Goal: Task Accomplishment & Management: Manage account settings

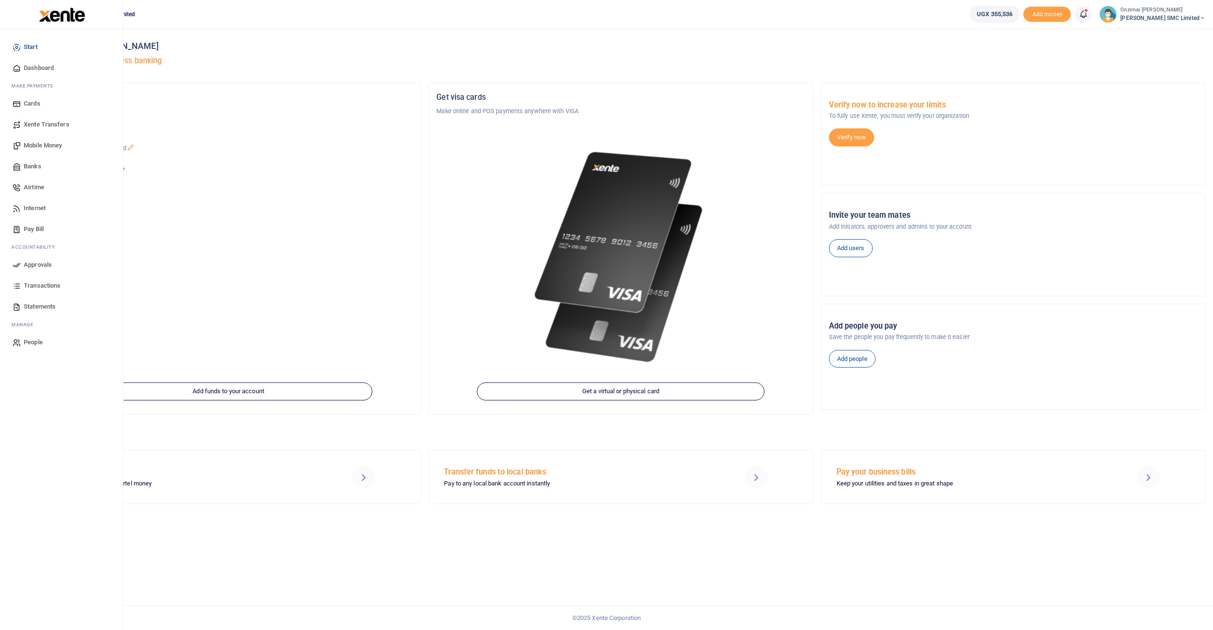
click at [48, 143] on span "Mobile Money" at bounding box center [43, 146] width 38 height 10
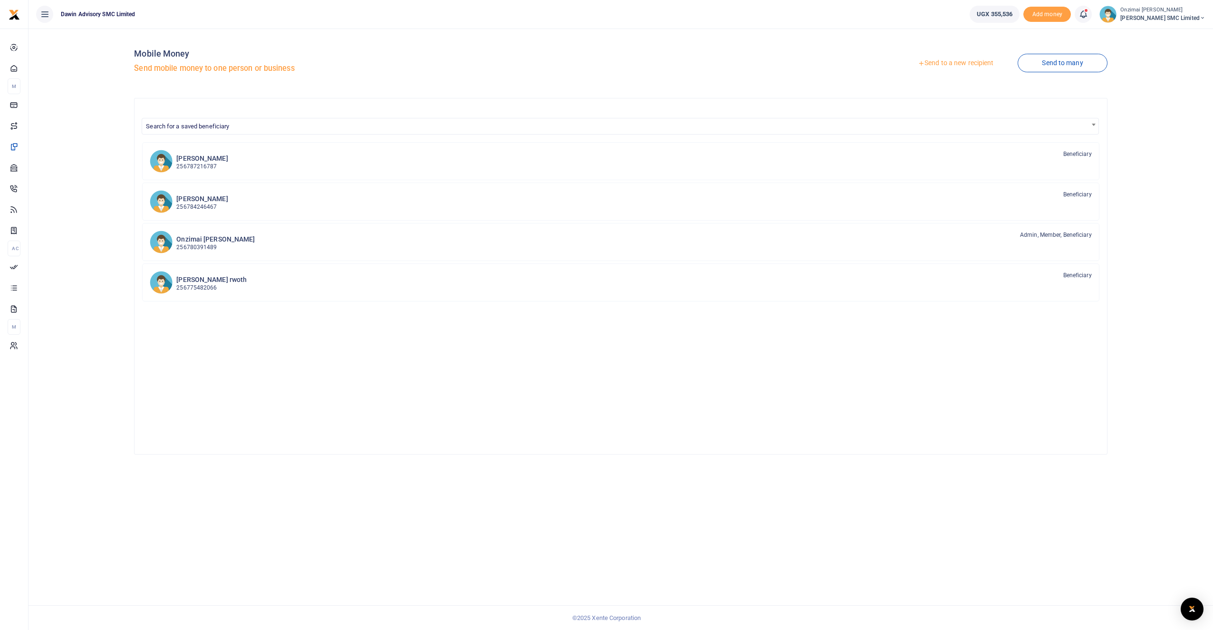
click at [955, 61] on link "Send to a new recipient" at bounding box center [955, 63] width 124 height 17
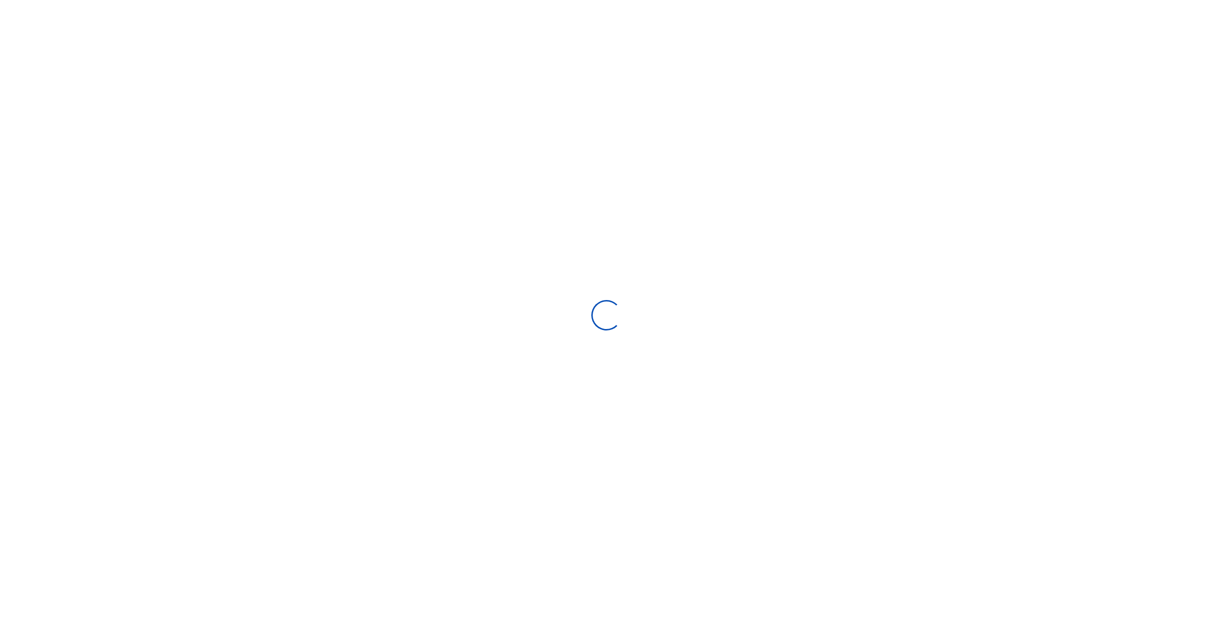
select select
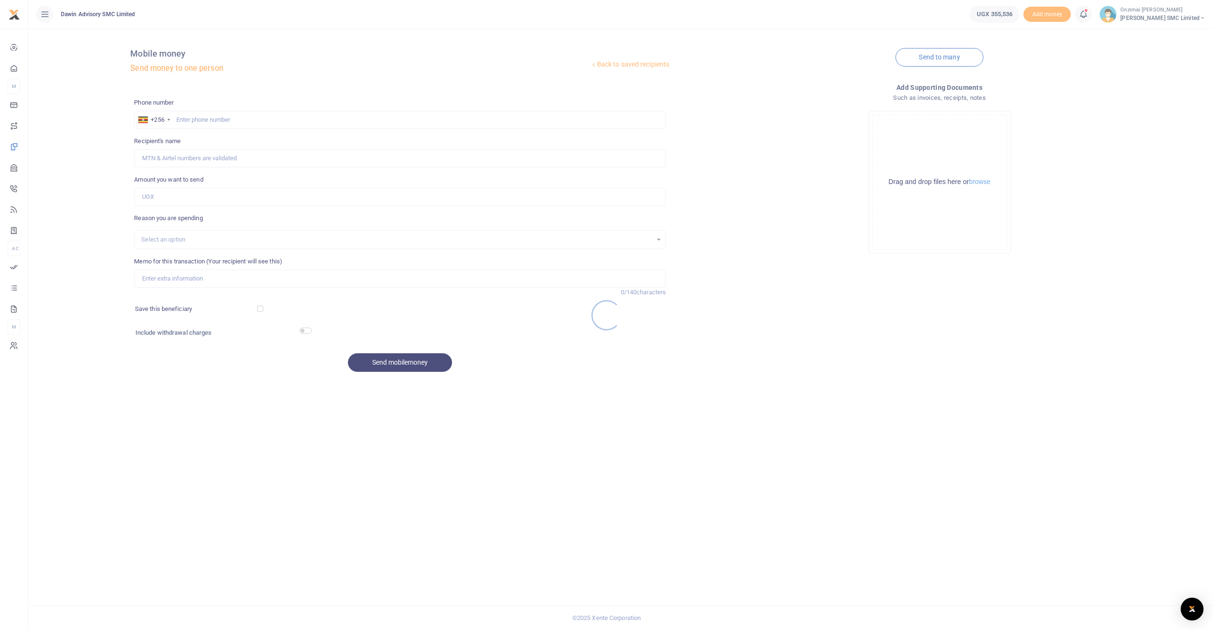
click at [229, 120] on div at bounding box center [606, 315] width 1213 height 630
click at [230, 122] on div at bounding box center [606, 315] width 1213 height 630
click at [230, 119] on input "text" at bounding box center [400, 120] width 532 height 18
type input "762836345"
type input "Oliver Simple Anena"
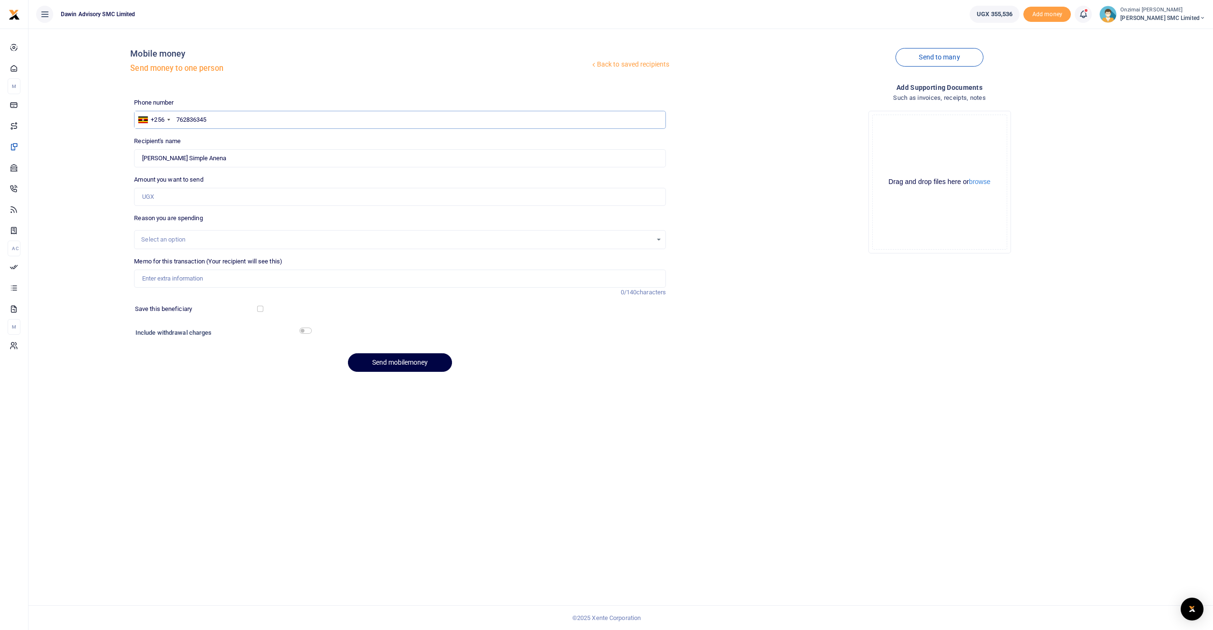
type input "762836345"
click at [761, 202] on div "Drop your files here Drag and drop files here or browse Powered by Uppy" at bounding box center [939, 182] width 532 height 158
click at [191, 197] on input "Amount you want to send" at bounding box center [400, 197] width 532 height 18
type input "145,000"
click at [193, 240] on div "Select an option" at bounding box center [396, 240] width 511 height 10
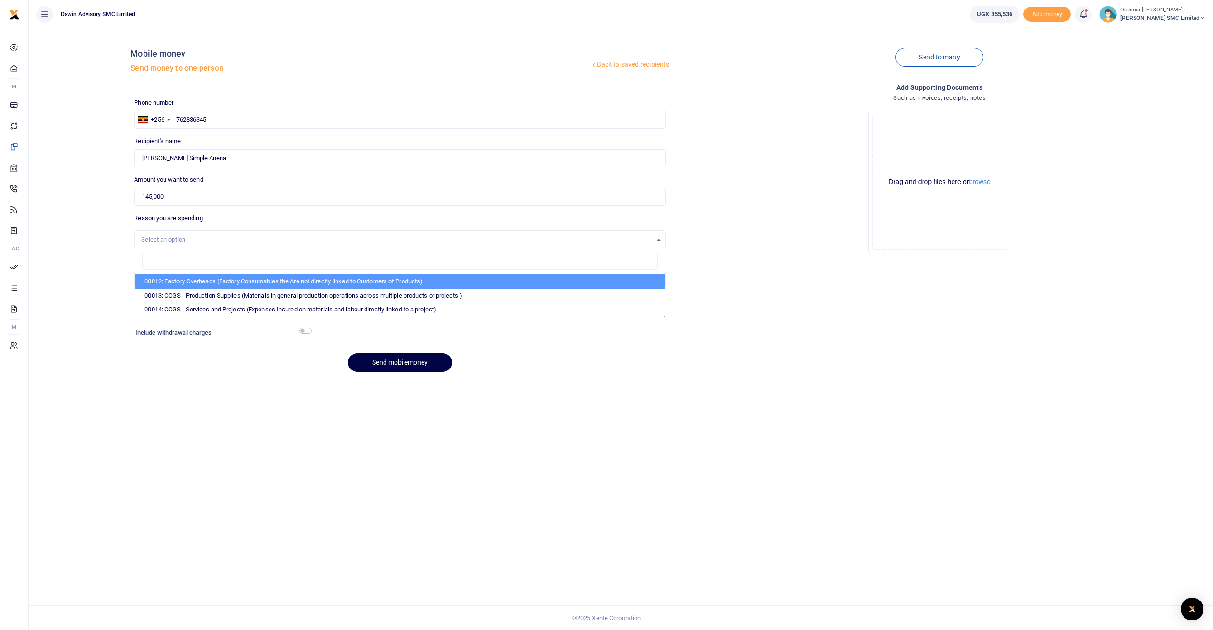
click at [207, 279] on li "00012: Factory Overheads (Factory Consumables the Are not directly linked to Cu…" at bounding box center [400, 281] width 530 height 14
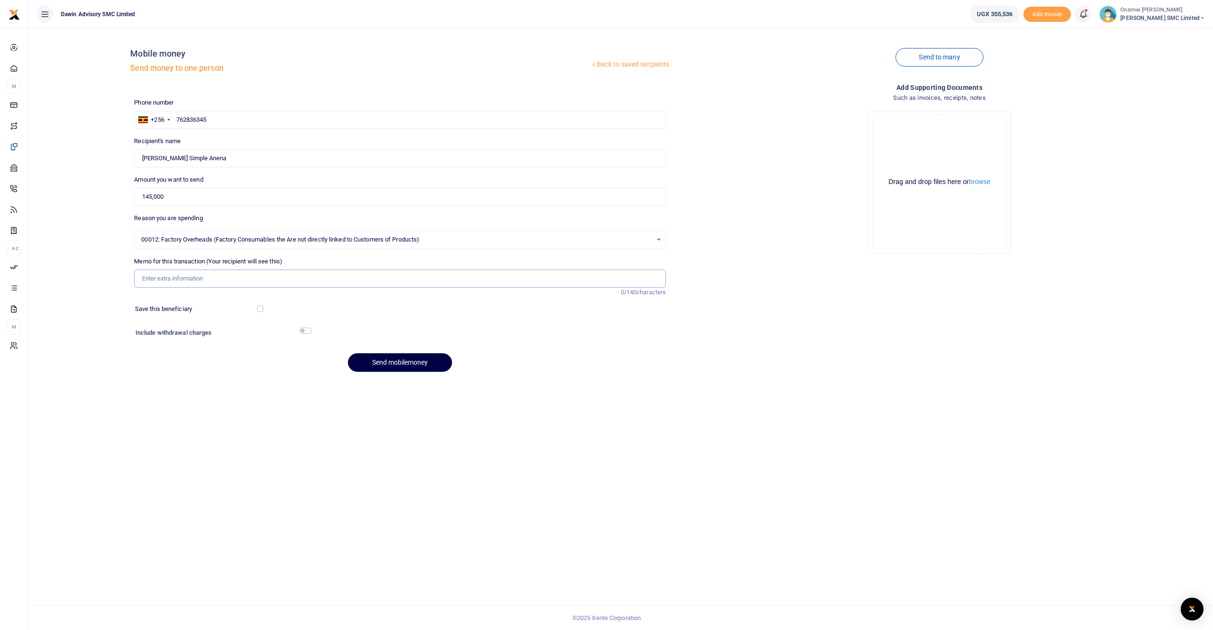
click at [187, 278] on input "Memo for this transaction (Your recipient will see this)" at bounding box center [400, 278] width 532 height 18
click at [217, 242] on span "00012: Factory Overheads (Factory Consumables the Are not directly linked to Cu…" at bounding box center [396, 240] width 511 height 10
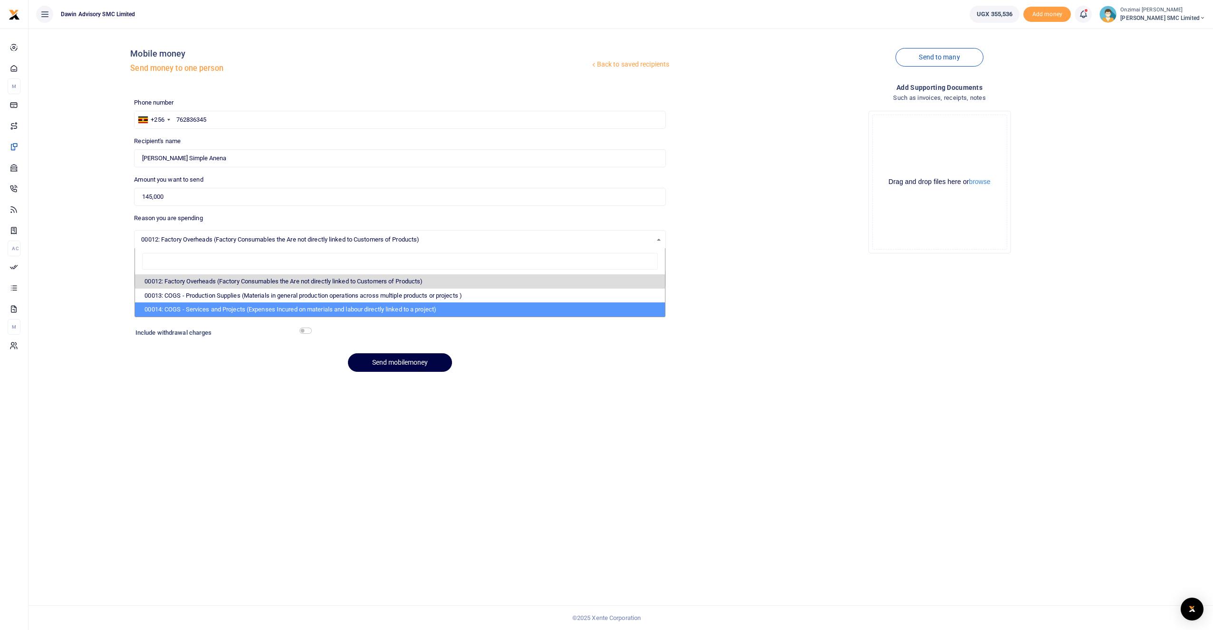
click at [235, 308] on li "00014: COGS - Services and Projects (Expenses Incured on materials and labour d…" at bounding box center [400, 309] width 530 height 14
select select "5381"
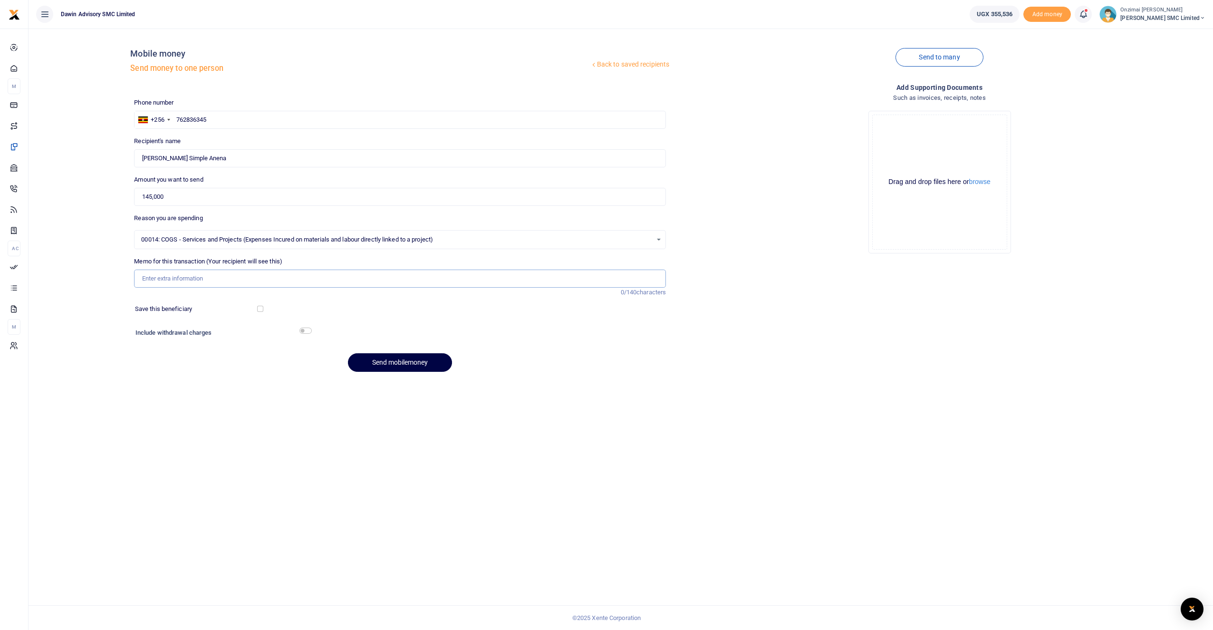
click at [173, 278] on input "Memo for this transaction (Your recipient will see this)" at bounding box center [400, 278] width 532 height 18
type input "Being Costs for the Planning and Ripping of Timber"
click at [392, 366] on button "Send mobilemoney" at bounding box center [400, 362] width 104 height 19
click at [300, 331] on div "Include withdrawal charges" at bounding box center [401, 333] width 538 height 15
click at [305, 331] on input "checkbox" at bounding box center [305, 330] width 12 height 6
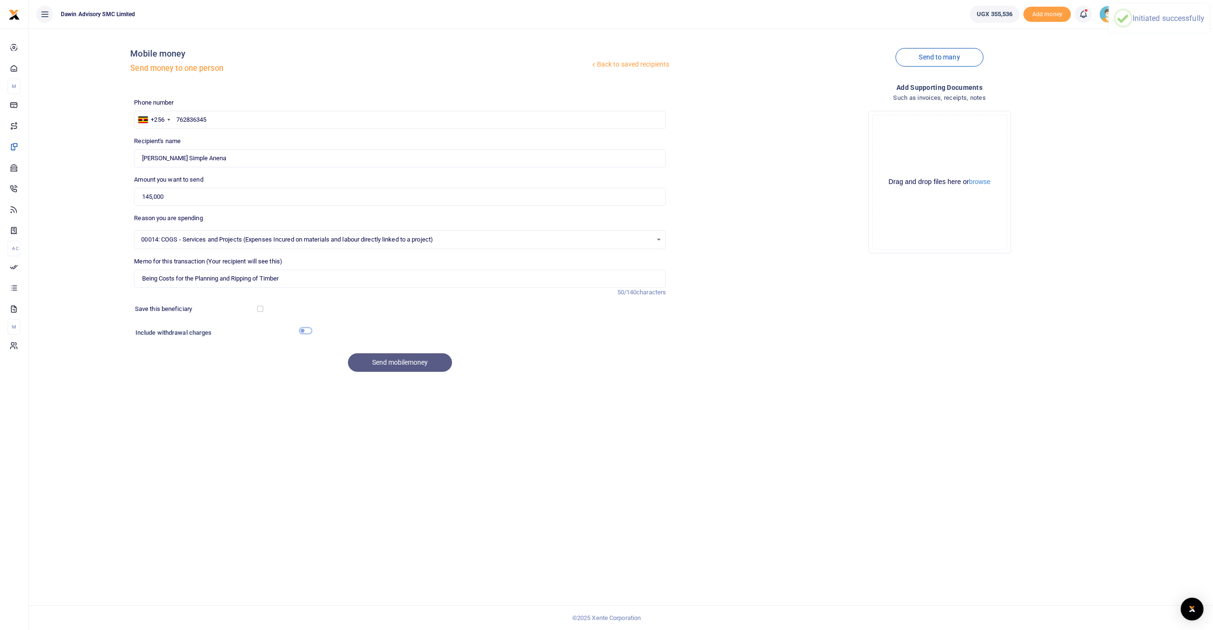
checkbox input "true"
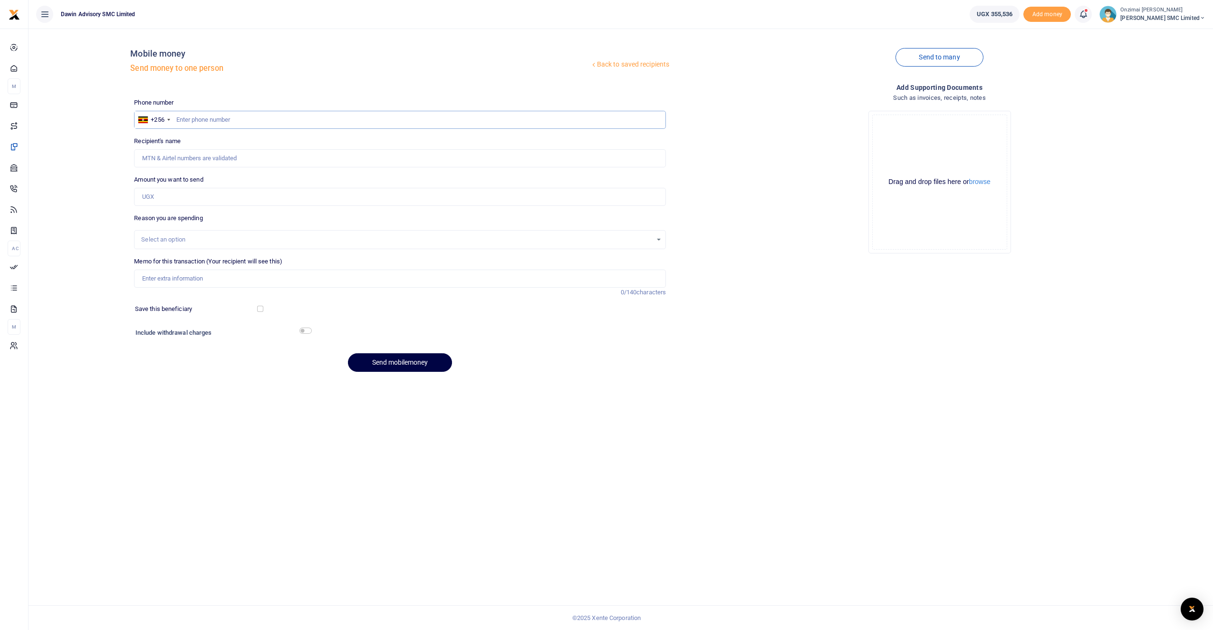
click at [191, 117] on input "text" at bounding box center [400, 120] width 532 height 18
type input "762836345"
type input "Oliver Simple Anena"
type input "762836345"
click at [188, 193] on input "Amount you want to send" at bounding box center [400, 197] width 532 height 18
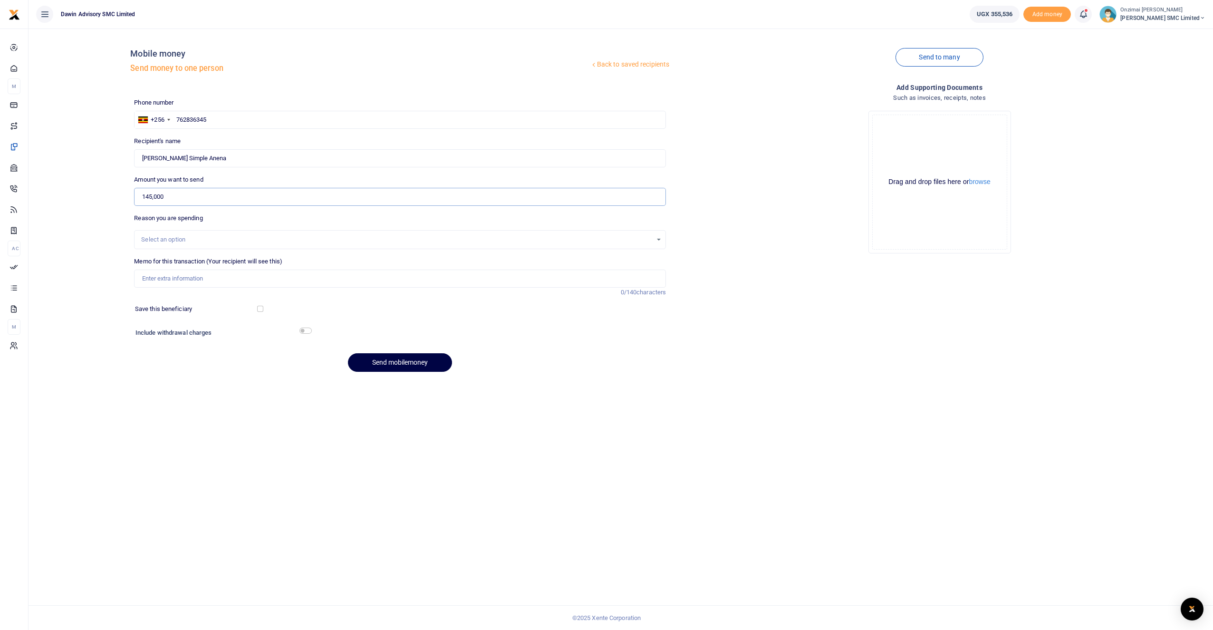
type input "145,000"
drag, startPoint x: 308, startPoint y: 330, endPoint x: 281, endPoint y: 319, distance: 29.2
click at [308, 330] on input "checkbox" at bounding box center [305, 330] width 12 height 6
checkbox input "true"
click at [176, 246] on div "Select an option" at bounding box center [400, 239] width 532 height 19
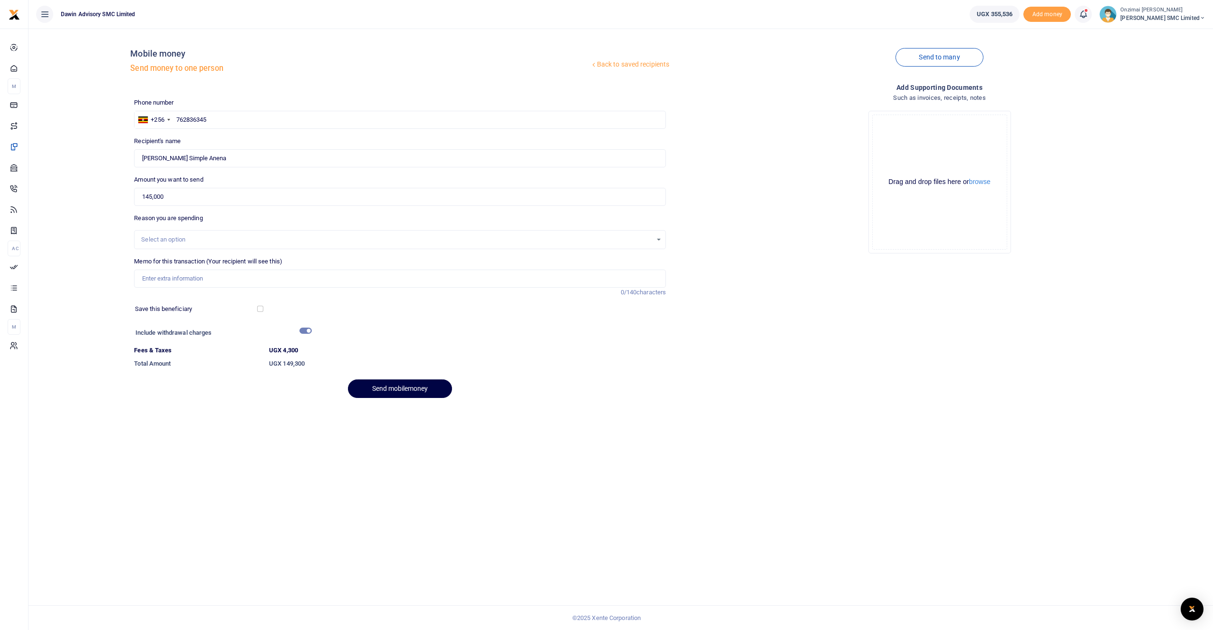
click at [179, 240] on div "Select an option" at bounding box center [396, 240] width 511 height 10
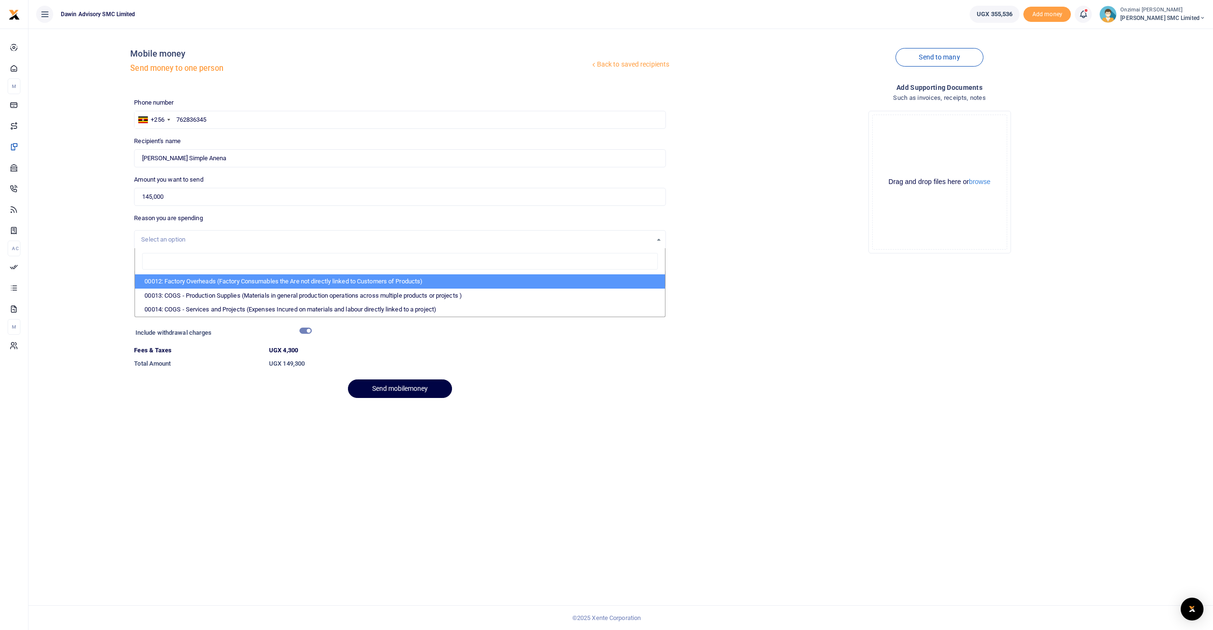
click at [210, 283] on li "00012: Factory Overheads (Factory Consumables the Are not directly linked to Cu…" at bounding box center [400, 281] width 530 height 14
select select "4975"
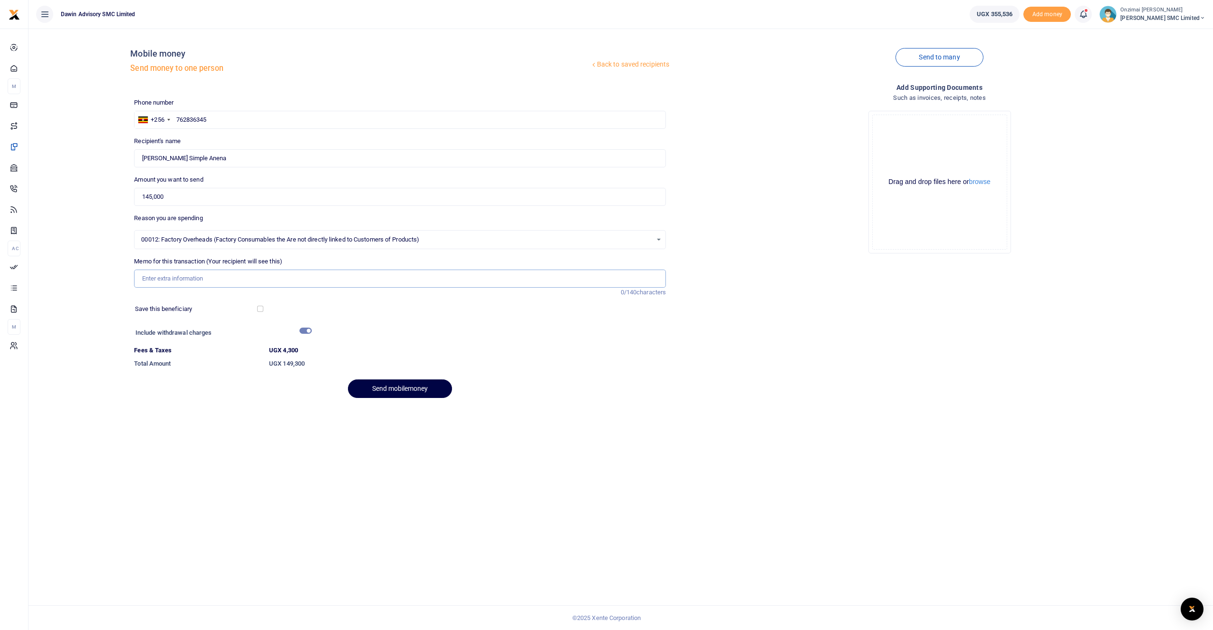
click at [151, 279] on input "Memo for this transaction (Your recipient will see this)" at bounding box center [400, 278] width 532 height 18
type input "Being Costs for the Planning and Ripping of Timber"
click at [468, 336] on div at bounding box center [468, 333] width 314 height 15
click at [411, 389] on button "Send mobilemoney" at bounding box center [400, 388] width 104 height 19
click at [1085, 13] on icon at bounding box center [1083, 14] width 10 height 10
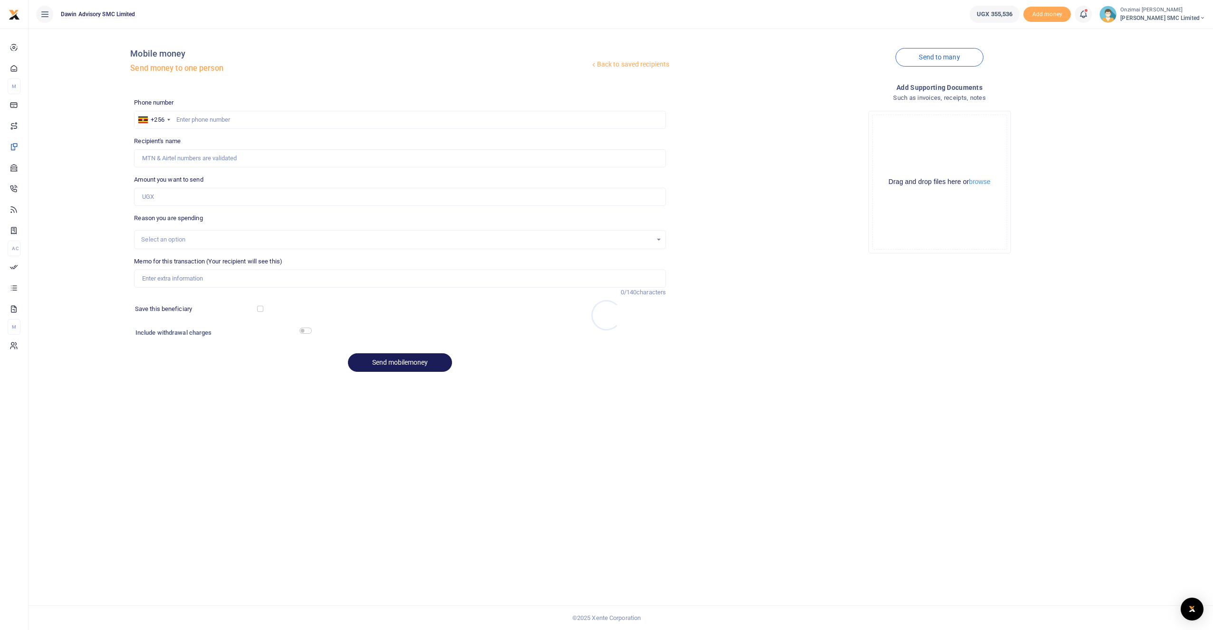
click at [1091, 13] on div at bounding box center [606, 315] width 1213 height 630
click at [1088, 20] on link at bounding box center [1082, 14] width 17 height 17
click at [1080, 34] on span "4" at bounding box center [1079, 36] width 10 height 9
click at [1087, 13] on icon at bounding box center [1083, 14] width 10 height 10
click at [1021, 65] on h6 "Transactions to act upon" at bounding box center [1030, 63] width 105 height 8
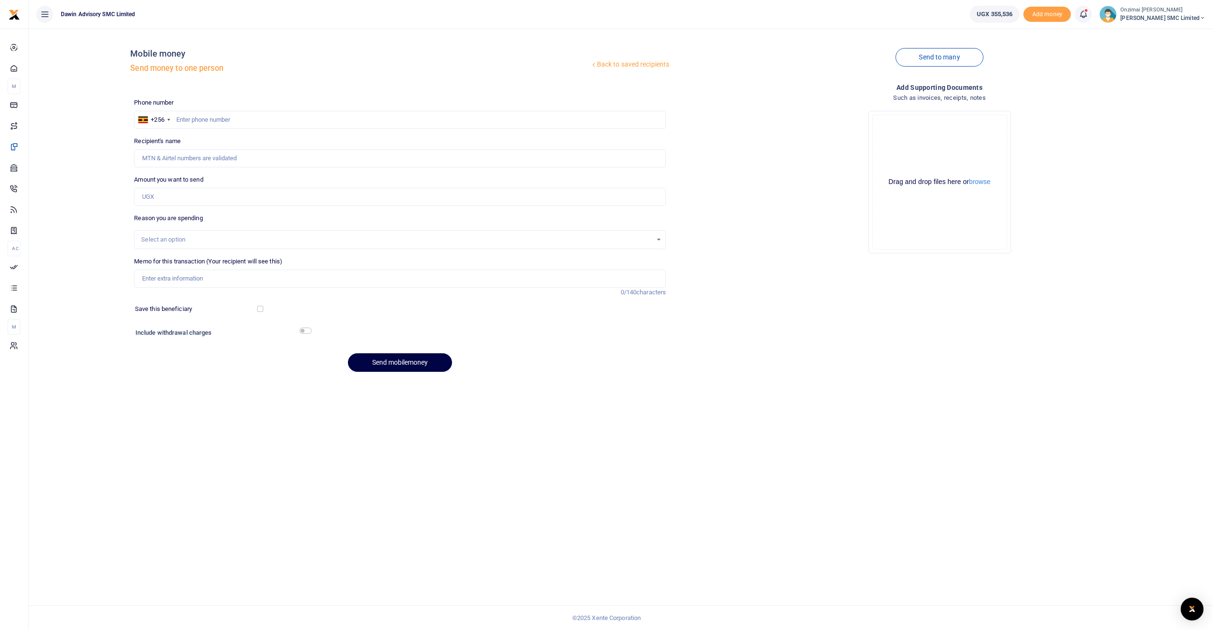
click at [1085, 14] on icon at bounding box center [1083, 14] width 10 height 10
click at [970, 73] on span at bounding box center [959, 67] width 23 height 23
click at [36, 268] on span "Approvals" at bounding box center [38, 265] width 28 height 10
click at [37, 266] on span "Approvals" at bounding box center [38, 265] width 28 height 10
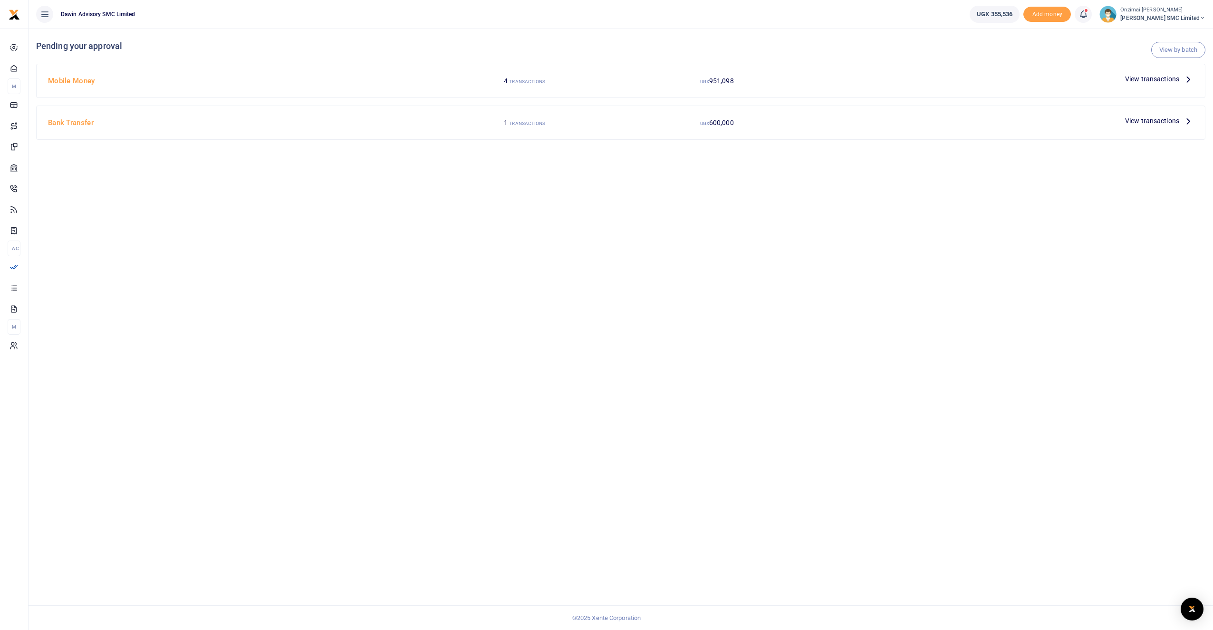
click at [1132, 78] on span "View transactions" at bounding box center [1152, 79] width 54 height 10
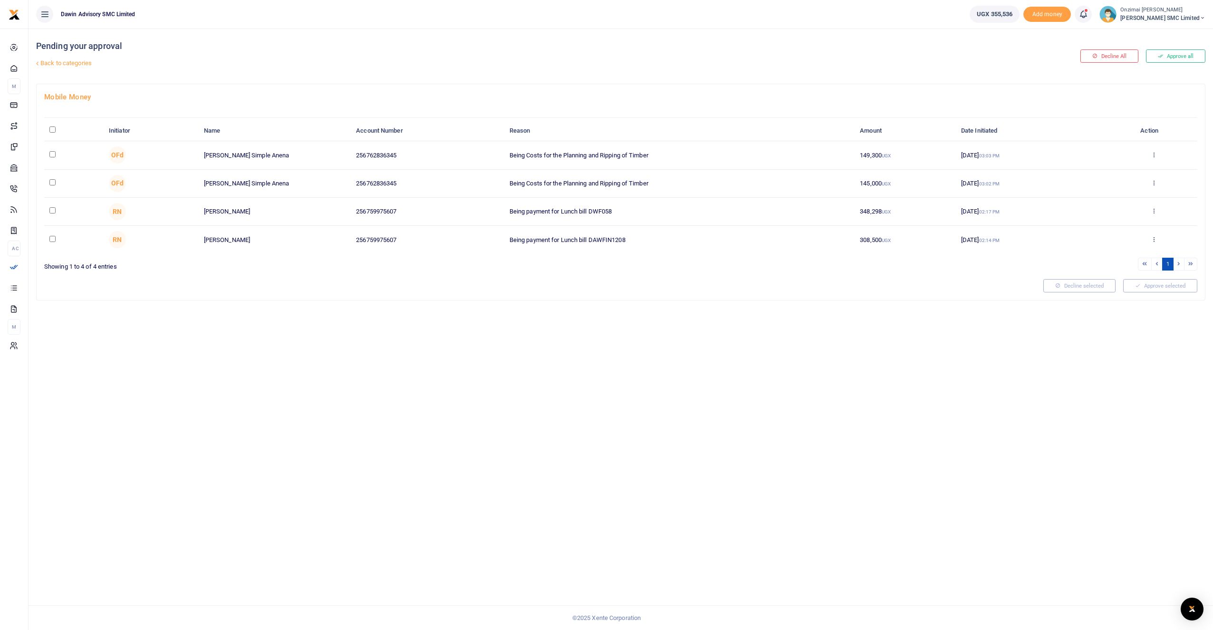
click at [52, 156] on input "checkbox" at bounding box center [52, 154] width 6 height 6
checkbox input "true"
click at [1140, 287] on button "Approve selected (1)" at bounding box center [1156, 285] width 81 height 13
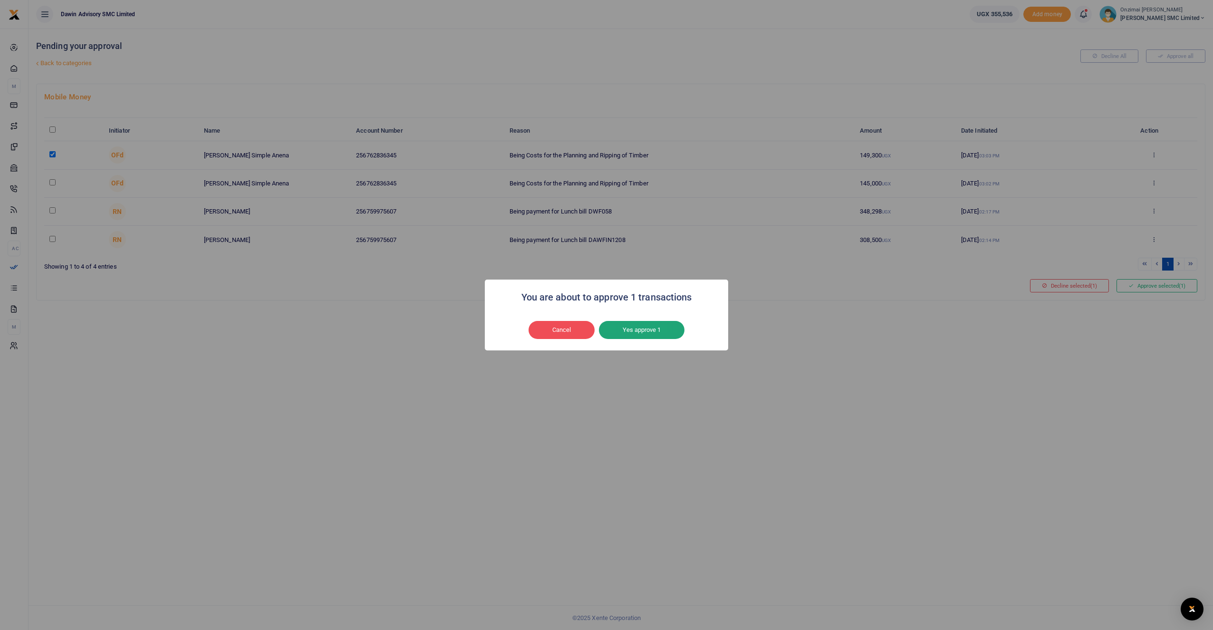
click at [647, 326] on button "Yes approve 1" at bounding box center [642, 330] width 86 height 18
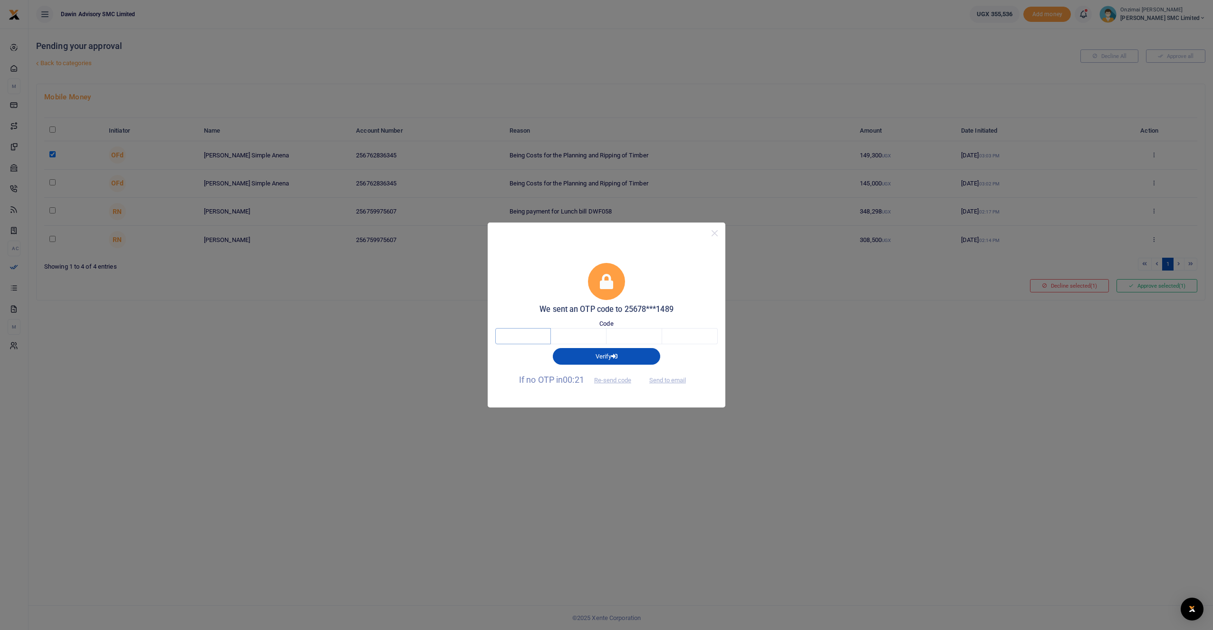
click at [529, 340] on input "text" at bounding box center [523, 336] width 56 height 16
type input "6"
type input "8"
type input "3"
type input "6"
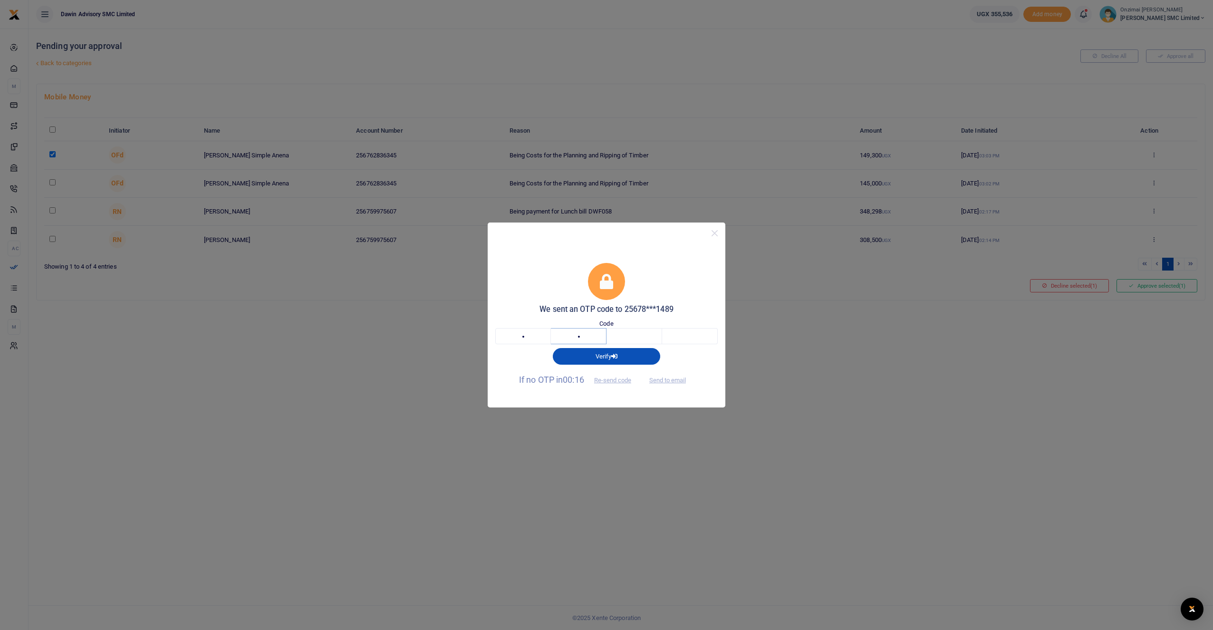
type input "0"
type input "8"
type input "3"
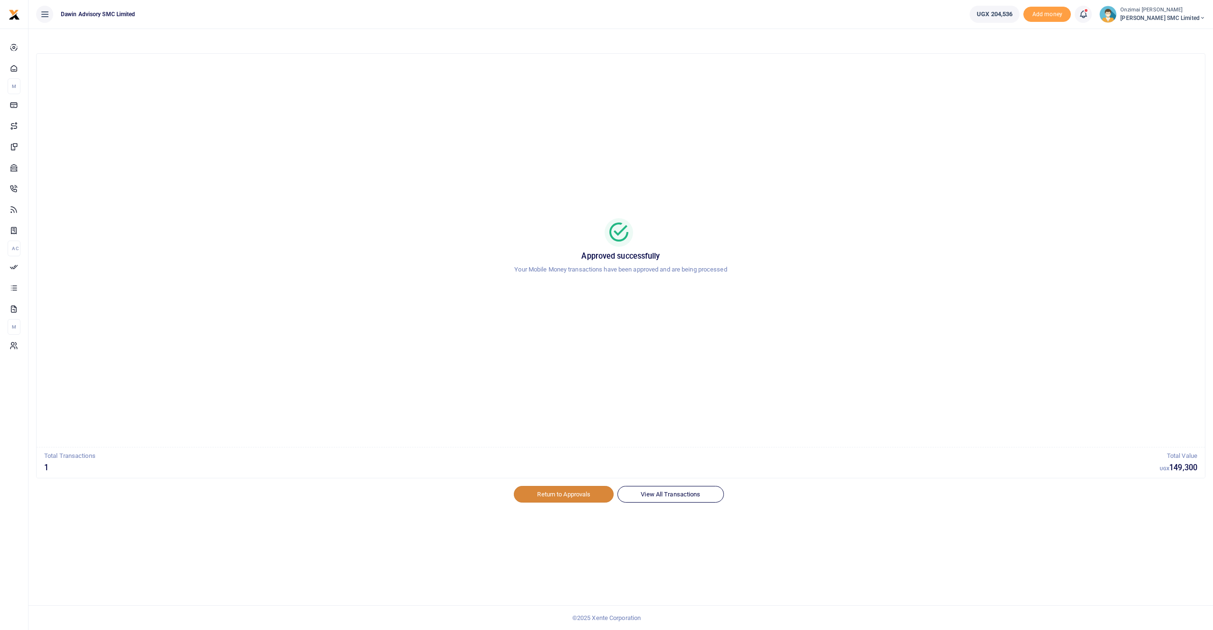
click at [575, 497] on link "Return to Approvals" at bounding box center [564, 494] width 100 height 16
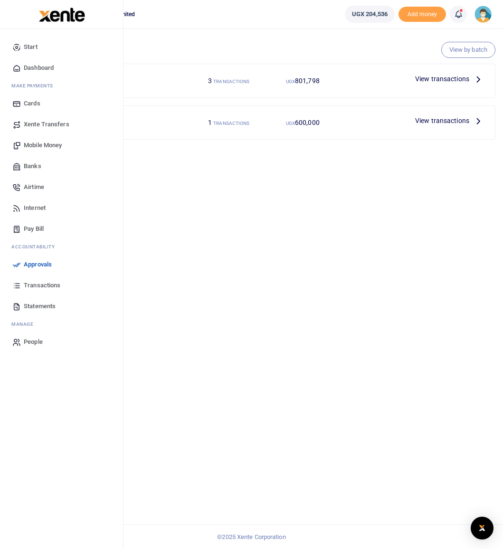
click at [40, 285] on span "Transactions" at bounding box center [42, 286] width 37 height 10
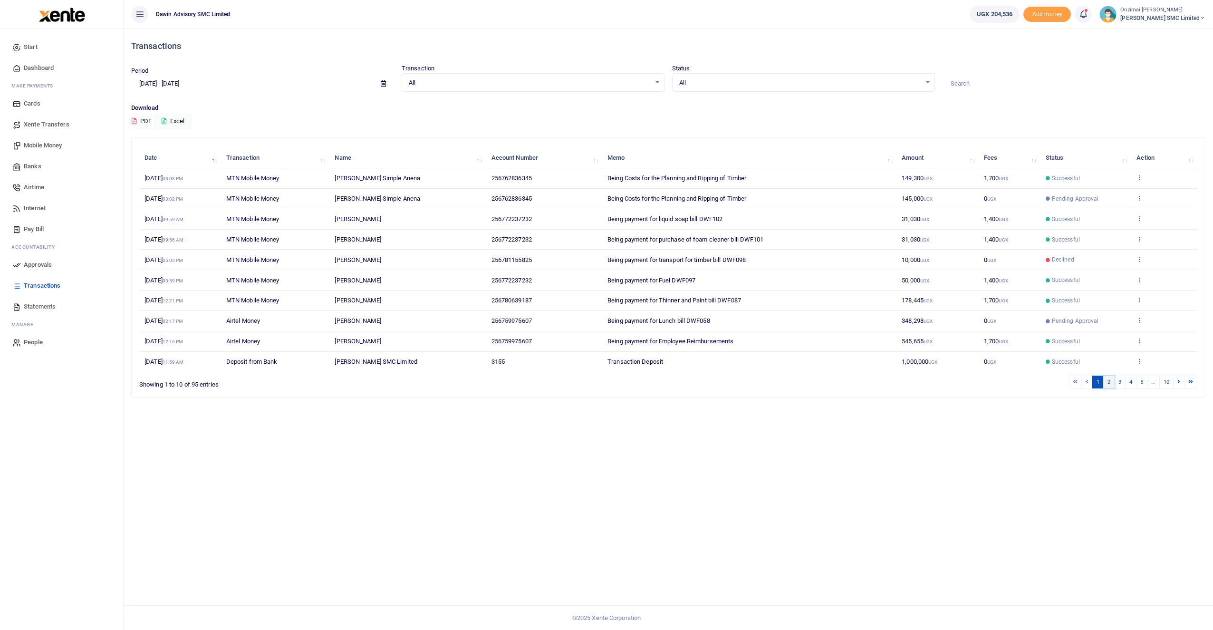
click at [503, 383] on link "2" at bounding box center [1108, 381] width 11 height 13
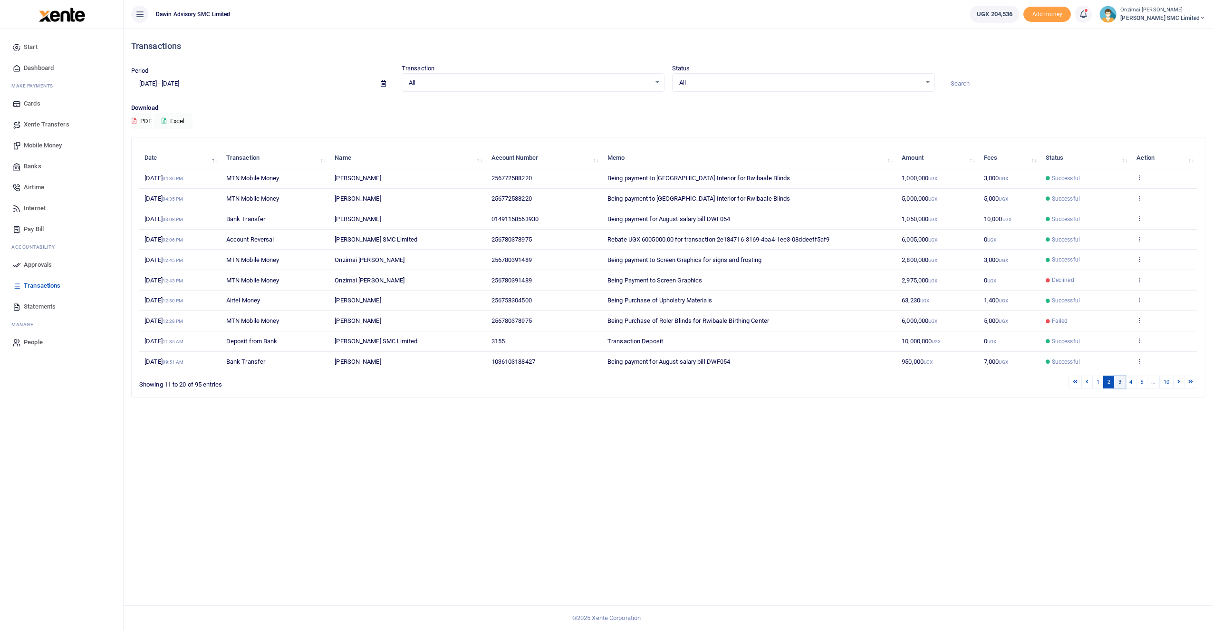
click at [503, 381] on link "3" at bounding box center [1119, 381] width 11 height 13
